Goal: Use online tool/utility: Utilize a website feature to perform a specific function

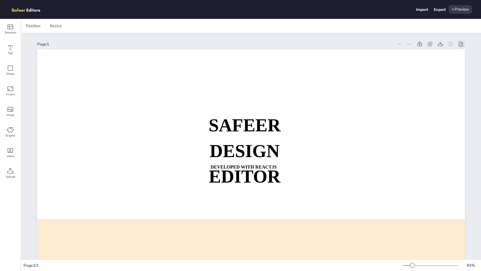
click at [461, 46] on icon at bounding box center [461, 44] width 4 height 5
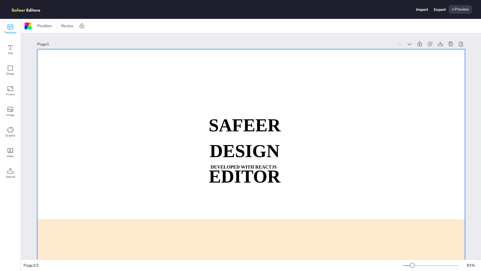
click at [11, 27] on icon at bounding box center [10, 26] width 7 height 7
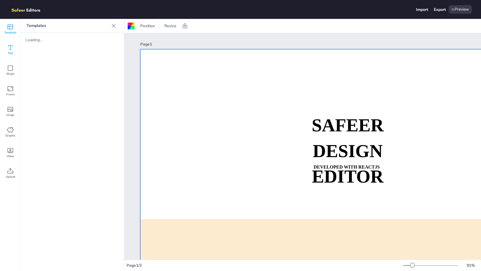
click at [11, 48] on icon at bounding box center [10, 47] width 7 height 7
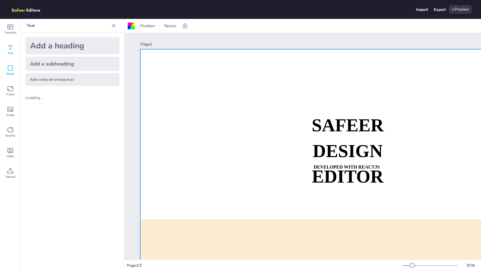
click at [11, 64] on div "Shape" at bounding box center [10, 70] width 21 height 21
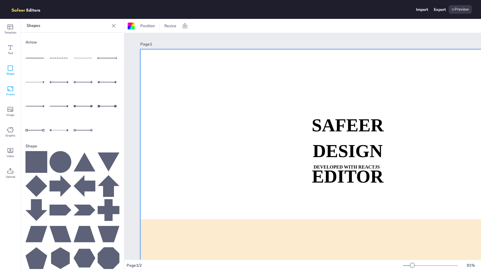
click at [11, 88] on icon at bounding box center [10, 88] width 7 height 7
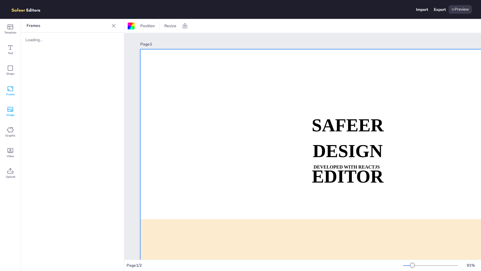
click at [11, 106] on div "Image" at bounding box center [10, 111] width 21 height 21
click at [12, 125] on div "Graphic" at bounding box center [10, 132] width 21 height 21
click at [149, 26] on span "Position" at bounding box center [147, 25] width 17 height 5
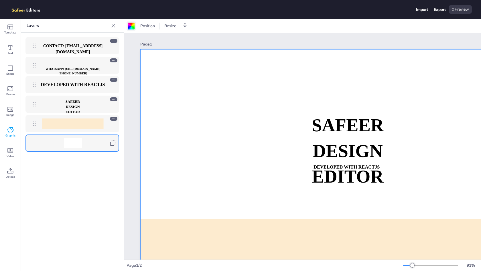
click at [132, 27] on div at bounding box center [131, 26] width 7 height 7
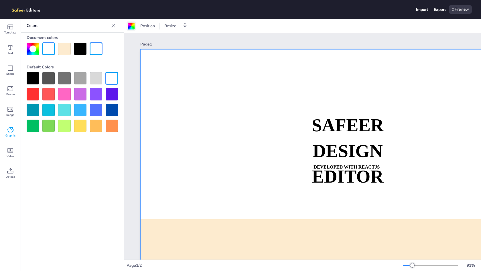
click at [132, 27] on div at bounding box center [131, 26] width 7 height 7
click at [155, 27] on span "Position" at bounding box center [147, 25] width 17 height 5
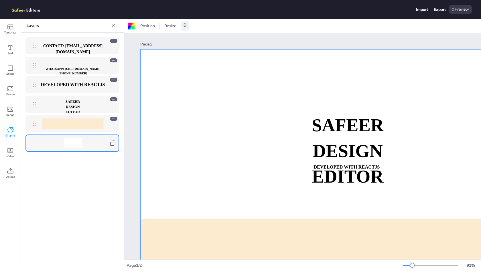
click at [183, 26] on icon at bounding box center [185, 25] width 4 height 5
click at [156, 27] on div at bounding box center [152, 25] width 8 height 9
click at [325, 119] on strong "SAFEER" at bounding box center [348, 125] width 72 height 20
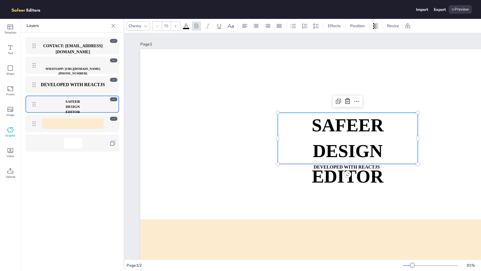
click at [325, 119] on strong "SAFEER" at bounding box center [348, 125] width 72 height 20
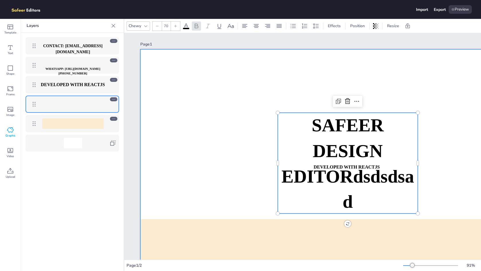
click at [262, 127] on div at bounding box center [354, 169] width 428 height 241
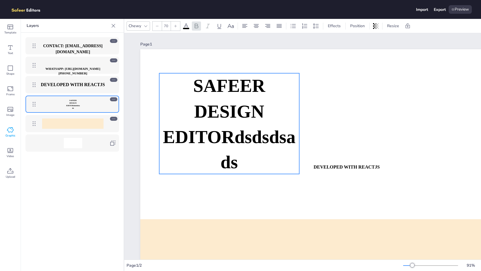
drag, startPoint x: 329, startPoint y: 135, endPoint x: 211, endPoint y: 96, distance: 124.9
click at [211, 96] on span "SAFEER" at bounding box center [229, 86] width 72 height 20
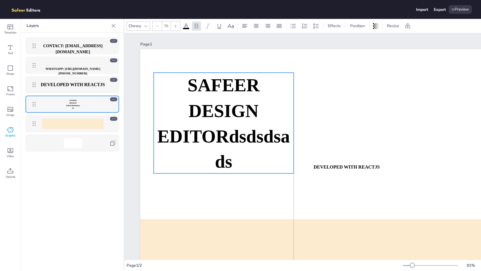
drag, startPoint x: 227, startPoint y: 107, endPoint x: 216, endPoint y: 105, distance: 11.3
click at [216, 105] on span "DESIGN EDITORdsdsdsads" at bounding box center [223, 136] width 133 height 71
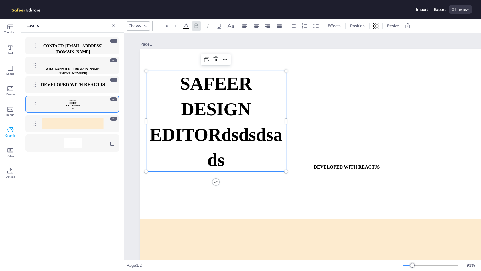
click at [177, 27] on icon at bounding box center [175, 25] width 3 height 3
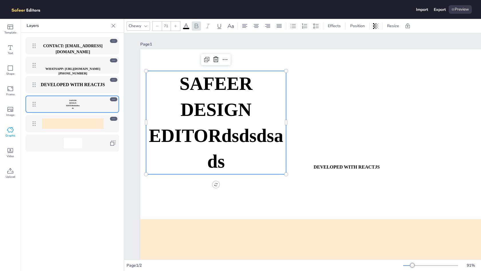
click at [177, 27] on icon at bounding box center [175, 25] width 3 height 3
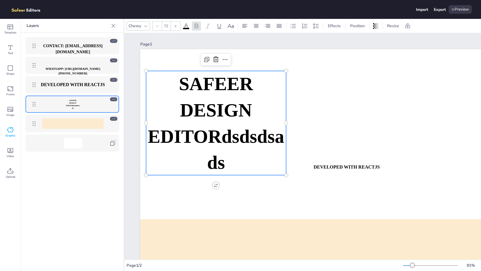
click at [177, 27] on icon at bounding box center [175, 25] width 3 height 3
type input "73"
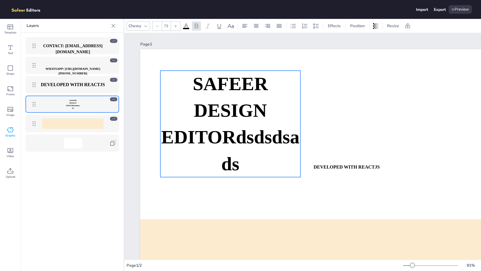
drag, startPoint x: 214, startPoint y: 88, endPoint x: 244, endPoint y: 86, distance: 30.4
click at [244, 86] on span "SAFEER" at bounding box center [230, 83] width 75 height 21
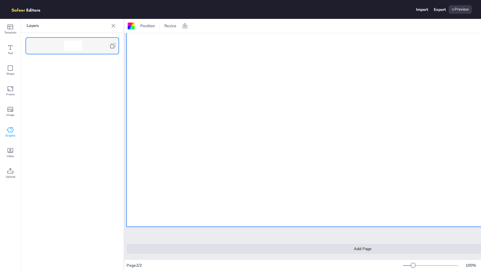
scroll to position [359, 14]
click at [334, 247] on div "Add Page" at bounding box center [363, 249] width 472 height 10
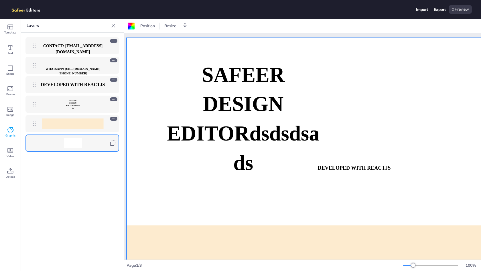
scroll to position [0, 14]
click at [2, 153] on div "Video" at bounding box center [10, 153] width 21 height 21
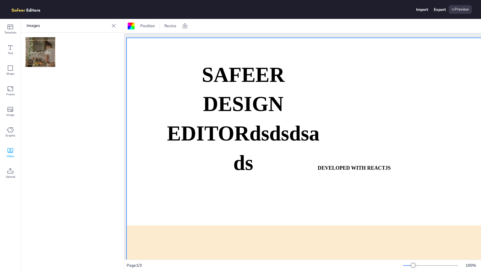
click at [33, 61] on img at bounding box center [40, 52] width 30 height 30
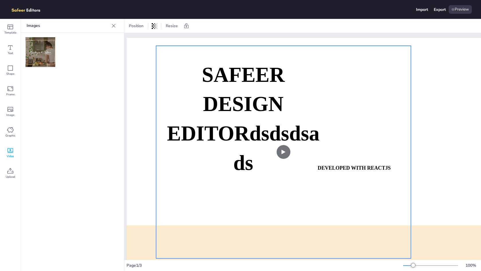
drag, startPoint x: 350, startPoint y: 101, endPoint x: 267, endPoint y: 78, distance: 85.5
click at [267, 78] on video at bounding box center [283, 152] width 255 height 213
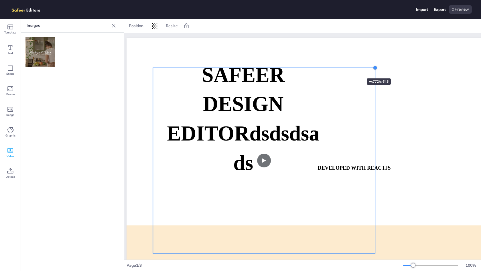
drag, startPoint x: 407, startPoint y: 41, endPoint x: 320, endPoint y: 89, distance: 100.1
click at [320, 89] on div "SAFEER DESIGN EDITORdsdsdsads DEVELOPED WITH REACTJS WHATSAPP: [URL][DOMAIN_NAM…" at bounding box center [363, 171] width 472 height 266
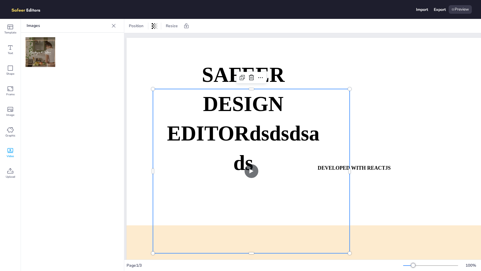
click at [229, 107] on video at bounding box center [251, 171] width 197 height 164
click at [14, 28] on div "Template" at bounding box center [10, 29] width 21 height 21
click at [40, 27] on p "Templates" at bounding box center [68, 26] width 82 height 14
click at [9, 48] on icon at bounding box center [10, 47] width 7 height 7
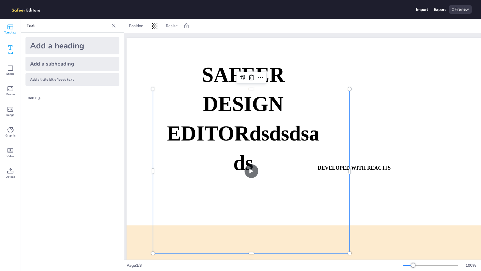
click at [11, 34] on span "Template" at bounding box center [10, 32] width 12 height 5
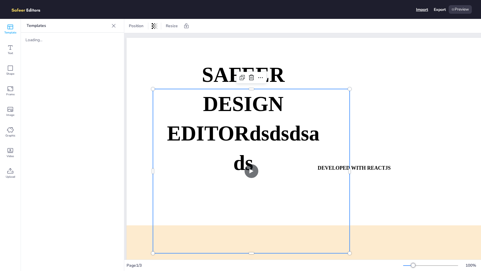
click at [425, 11] on div "Import" at bounding box center [422, 9] width 12 height 5
click at [461, 12] on div "Preview" at bounding box center [460, 9] width 23 height 9
